Goal: Information Seeking & Learning: Learn about a topic

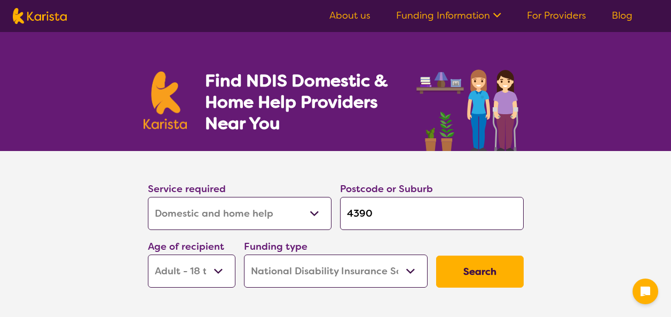
select select "Domestic and home help"
select select "AD"
select select "NDIS"
select select "Domestic and home help"
select select "AD"
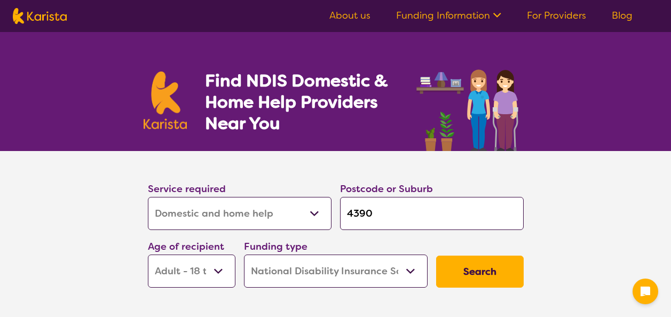
select select "NDIS"
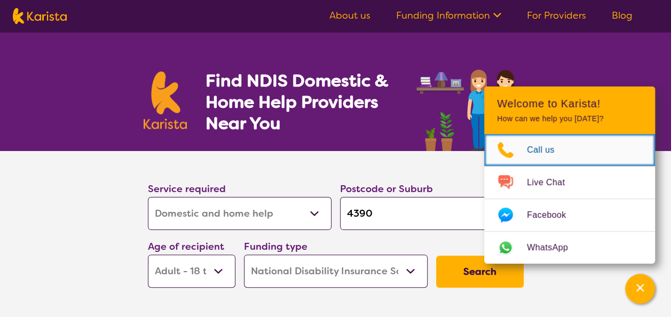
click at [532, 152] on span "Call us" at bounding box center [547, 150] width 41 height 16
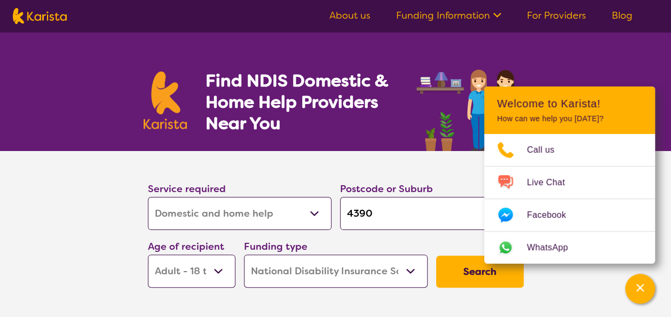
click at [546, 57] on div "Find NDIS Domestic & Home Help Providers Near You" at bounding box center [335, 91] width 671 height 119
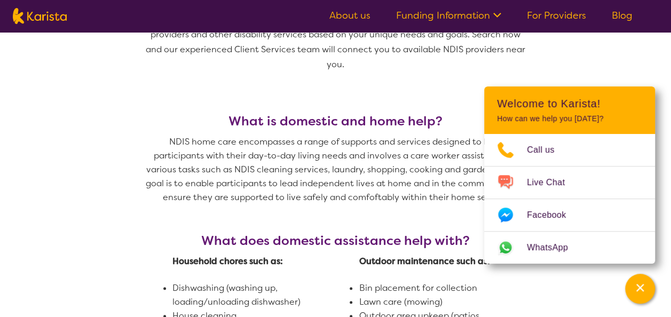
scroll to position [374, 0]
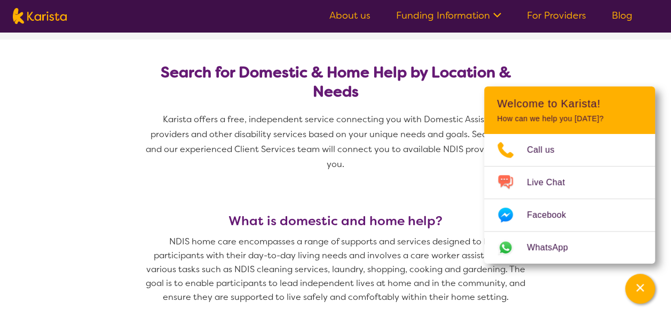
scroll to position [0, 0]
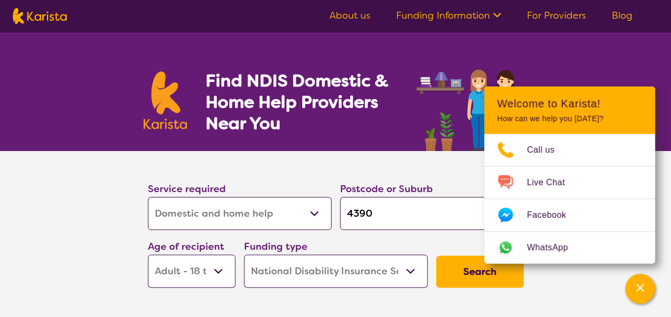
click at [240, 216] on select "Allied Health Assistant Assessment ([MEDICAL_DATA] or [MEDICAL_DATA]) Behaviour…" at bounding box center [240, 213] width 184 height 33
click at [148, 197] on select "Allied Health Assistant Assessment ([MEDICAL_DATA] or [MEDICAL_DATA]) Behaviour…" at bounding box center [240, 213] width 184 height 33
click at [219, 269] on select "Early Childhood - 0 to 9 Child - 10 to 11 Adolescent - 12 to 17 Adult - 18 to 6…" at bounding box center [192, 271] width 88 height 33
click at [148, 255] on select "Early Childhood - 0 to 9 Child - 10 to 11 Adolescent - 12 to 17 Adult - 18 to 6…" at bounding box center [192, 271] width 88 height 33
click at [330, 271] on select "Home Care Package (HCP) National Disability Insurance Scheme (NDIS) I don't know" at bounding box center [336, 271] width 184 height 33
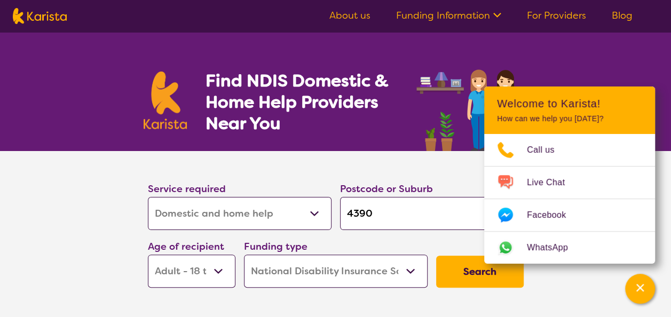
click at [244, 255] on select "Home Care Package (HCP) National Disability Insurance Scheme (NDIS) I don't know" at bounding box center [336, 271] width 184 height 33
click at [465, 276] on button "Search" at bounding box center [480, 272] width 88 height 32
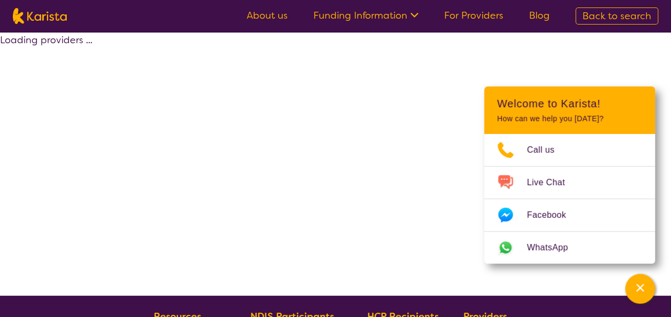
select select "NDIS"
select select "Domestic and home help"
select select "AD"
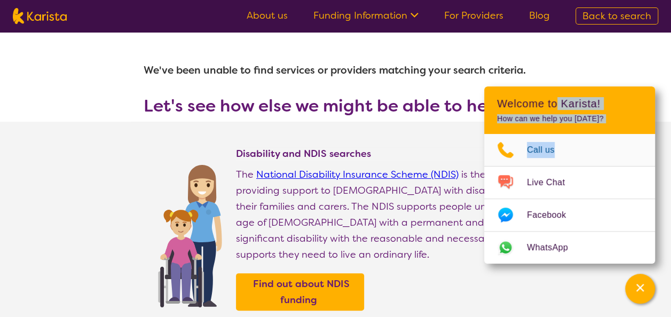
drag, startPoint x: 559, startPoint y: 95, endPoint x: 590, endPoint y: 162, distance: 74.6
click at [590, 162] on div "Welcome to Karista! How can we help you [DATE]? Call us Live Chat Facebook What…" at bounding box center [569, 175] width 171 height 177
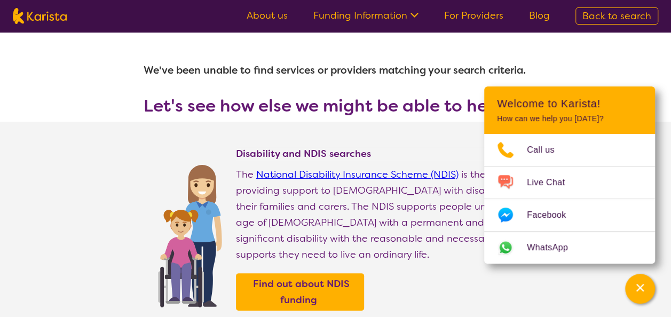
click at [188, 140] on section "Disability and NDIS searches The National Disability Insurance Scheme (NDIS) is…" at bounding box center [336, 222] width 410 height 200
click at [390, 18] on link "Funding Information" at bounding box center [366, 15] width 105 height 13
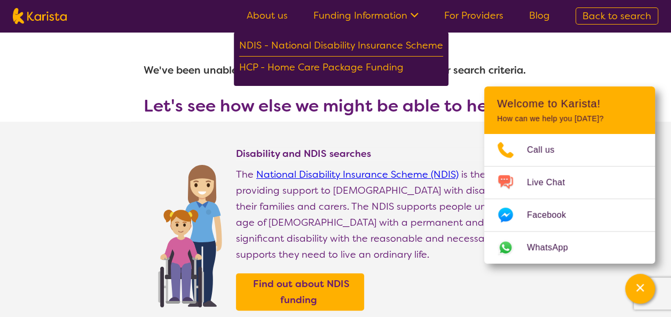
click at [277, 18] on link "About us" at bounding box center [267, 15] width 41 height 13
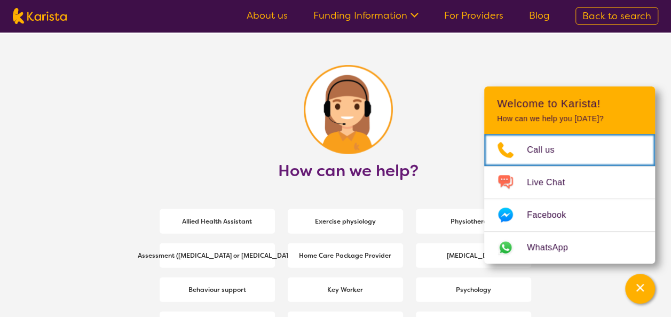
scroll to position [1335, 0]
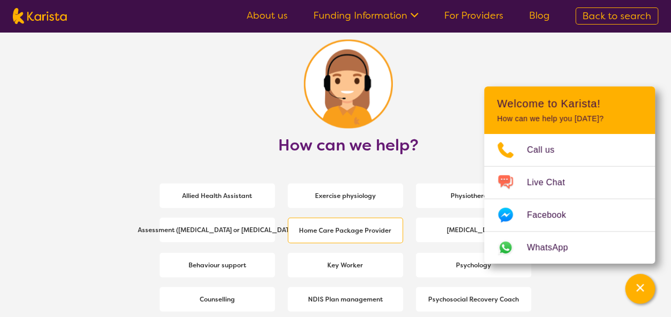
click at [334, 232] on b "Home Care Package Provider" at bounding box center [345, 230] width 92 height 9
